Goal: Book appointment/travel/reservation

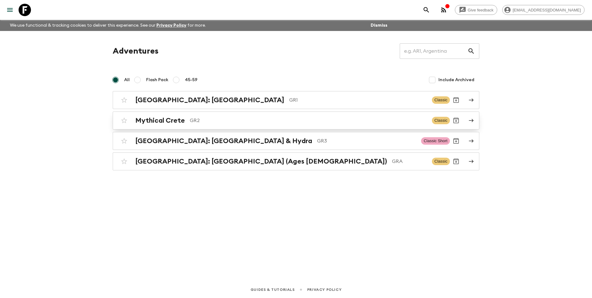
click at [169, 122] on h2 "Mythical Crete" at bounding box center [160, 120] width 50 height 8
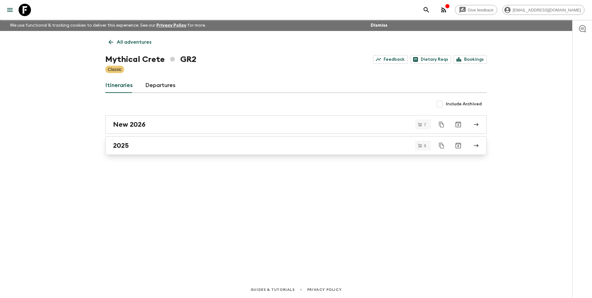
click at [127, 145] on h2 "2025" at bounding box center [121, 146] width 16 height 8
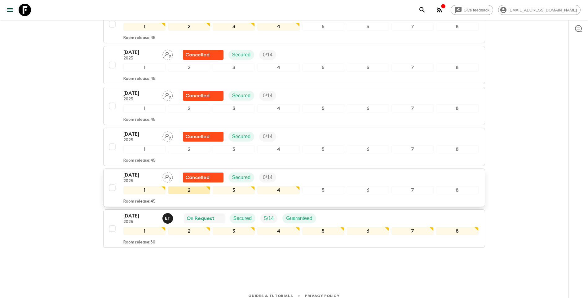
scroll to position [256, 0]
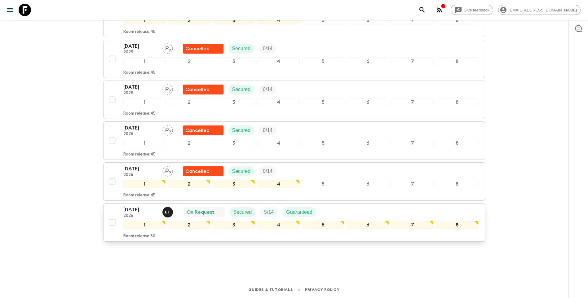
click at [134, 210] on p "[DATE]" at bounding box center [140, 209] width 34 height 7
